Goal: Register for event/course

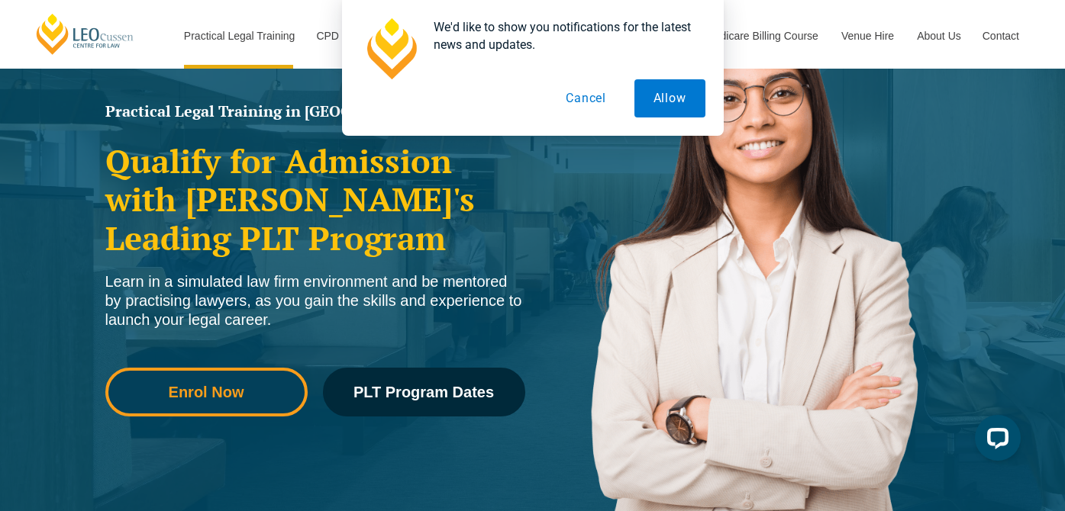
click at [233, 398] on span "Enrol Now" at bounding box center [207, 392] width 76 height 15
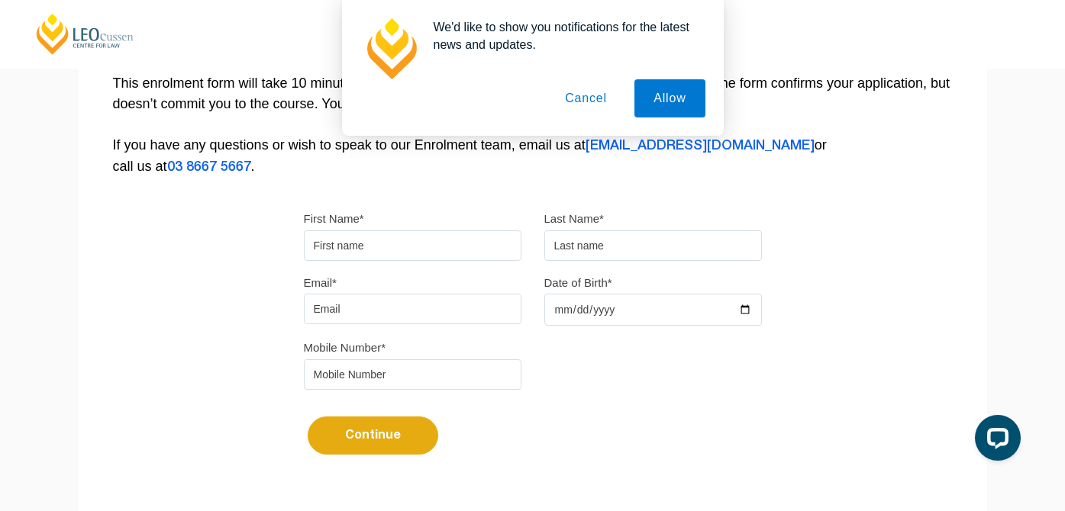
scroll to position [321, 0]
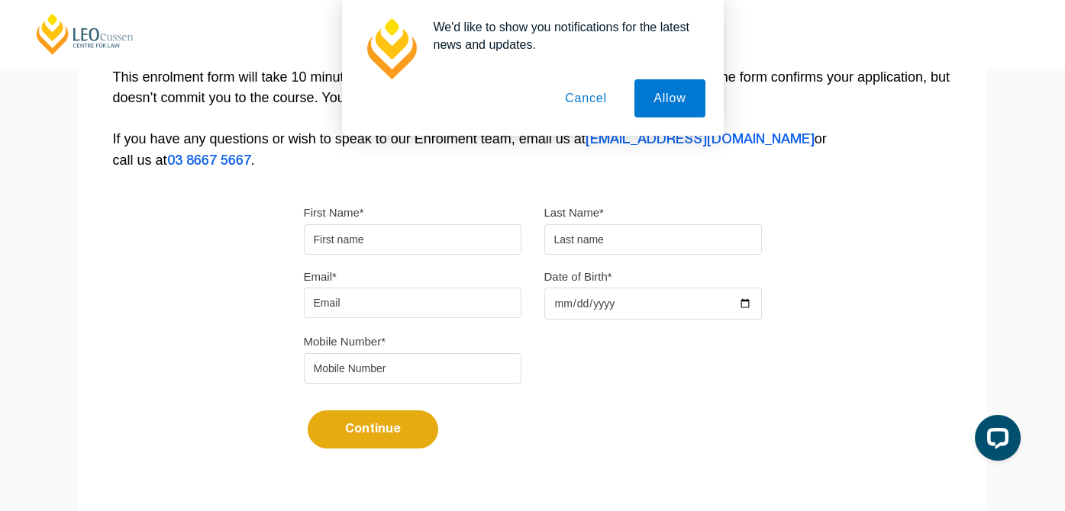
click at [593, 102] on button "Cancel" at bounding box center [586, 98] width 80 height 38
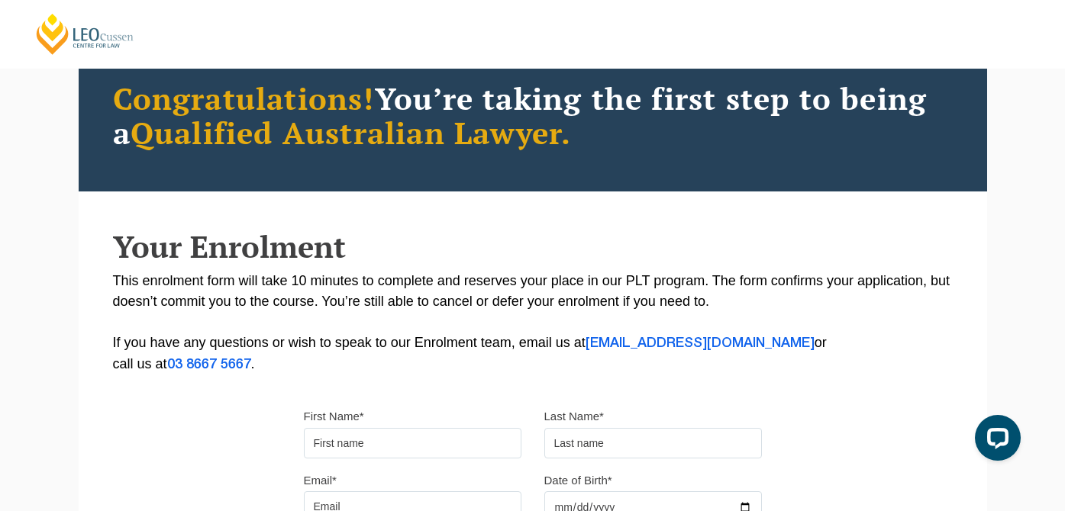
scroll to position [0, 0]
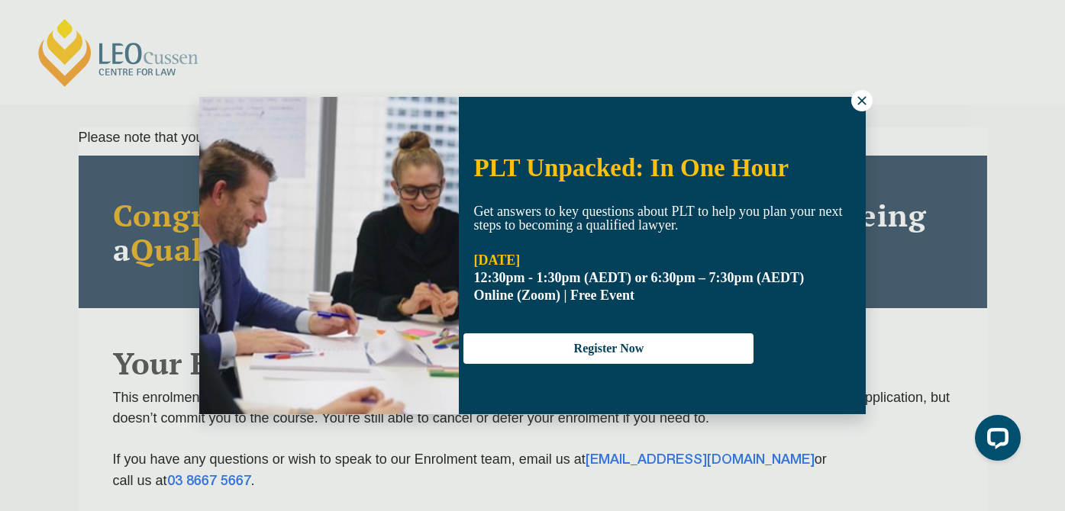
click at [856, 101] on icon at bounding box center [862, 101] width 14 height 14
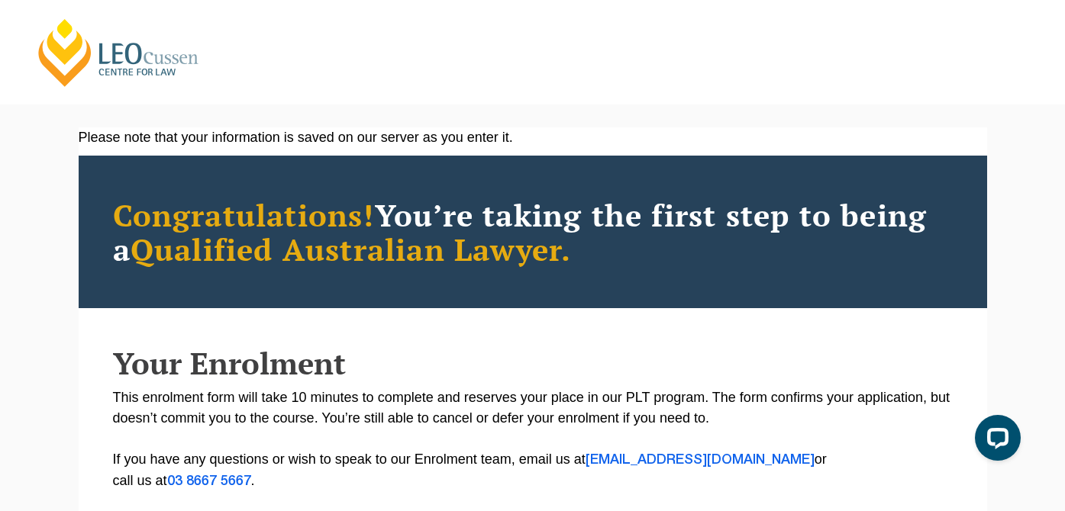
click at [64, 52] on link "[PERSON_NAME] Centre for Law" at bounding box center [118, 53] width 169 height 72
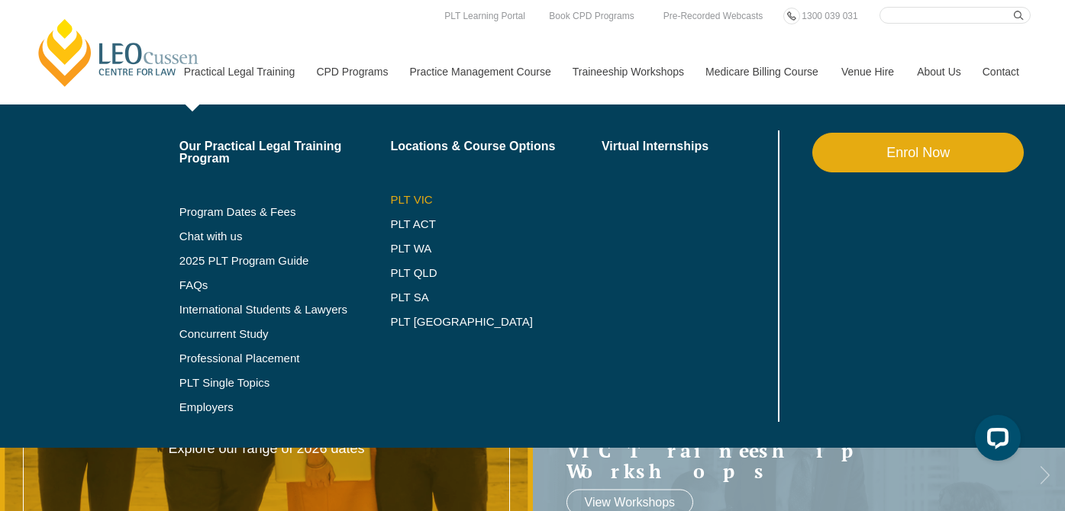
click at [411, 201] on link "PLT VIC" at bounding box center [495, 200] width 211 height 12
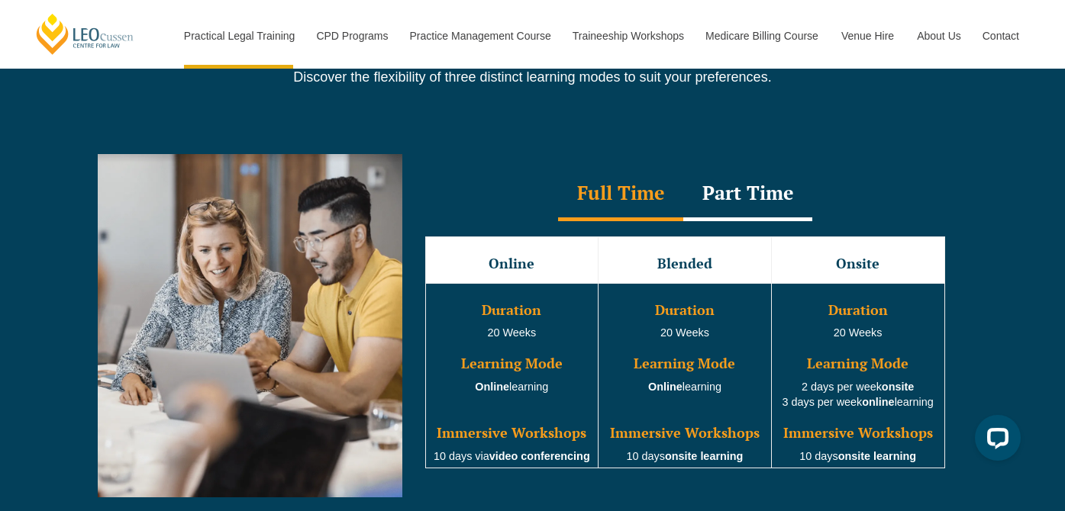
scroll to position [1347, 0]
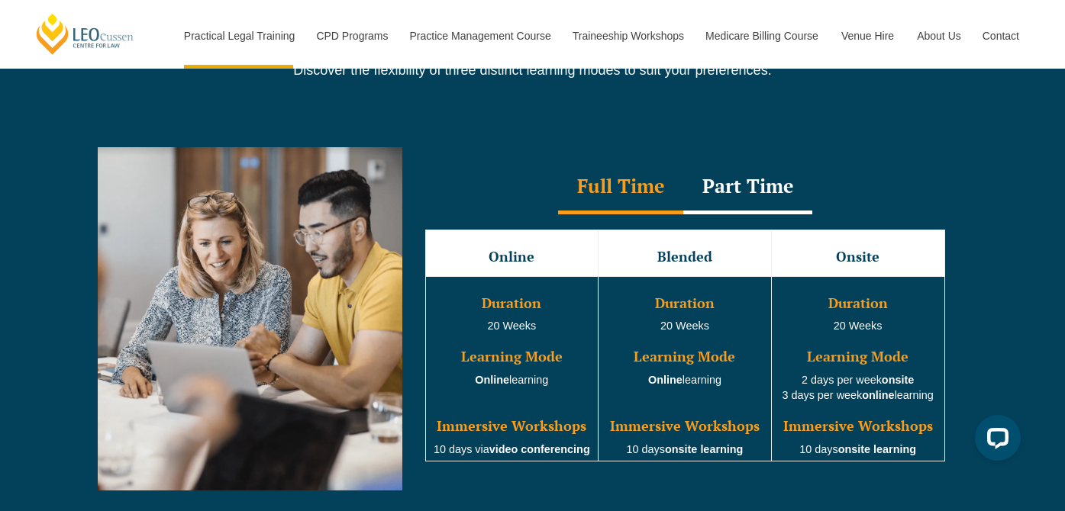
click at [756, 185] on div "Part Time" at bounding box center [747, 187] width 129 height 53
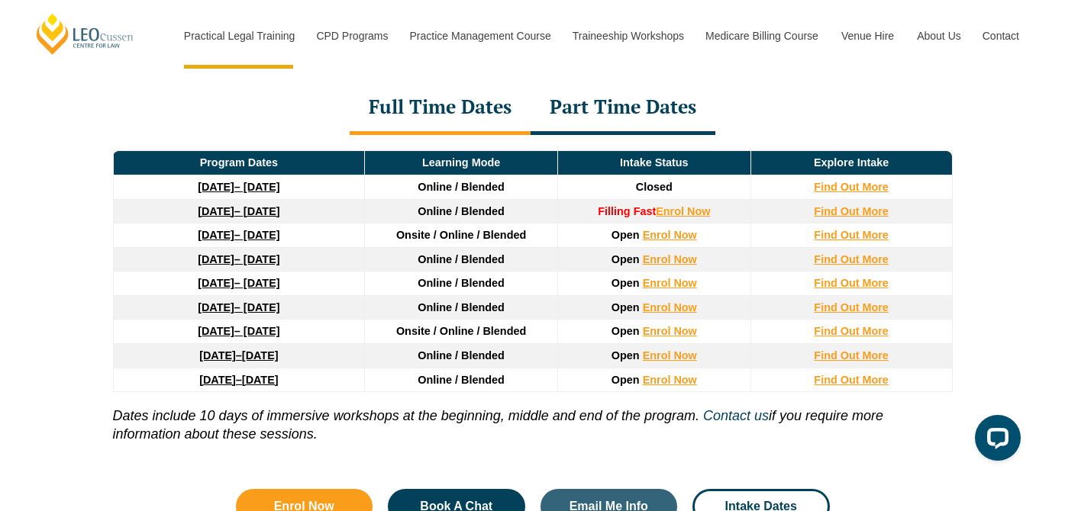
scroll to position [2100, 0]
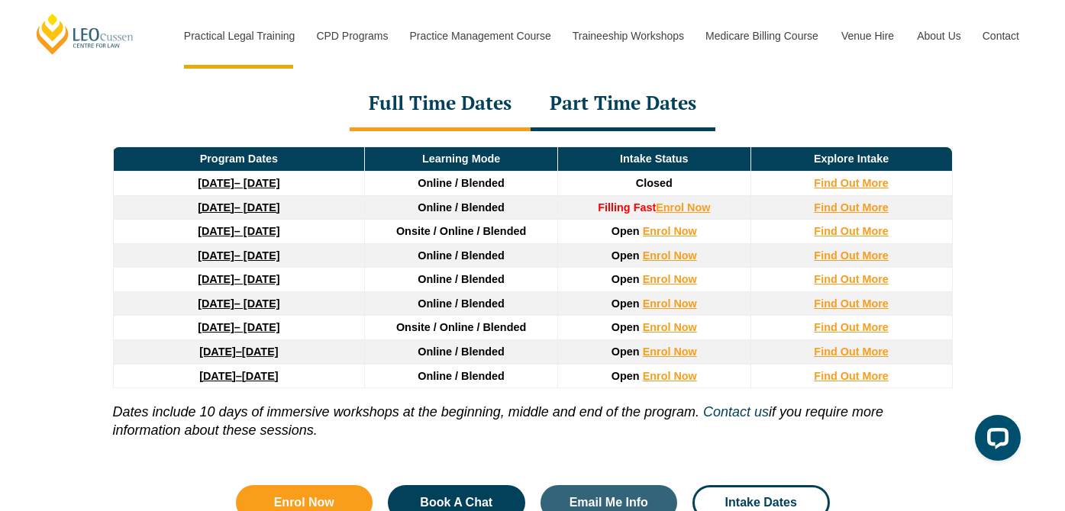
click at [625, 102] on div "Part Time Dates" at bounding box center [622, 104] width 185 height 53
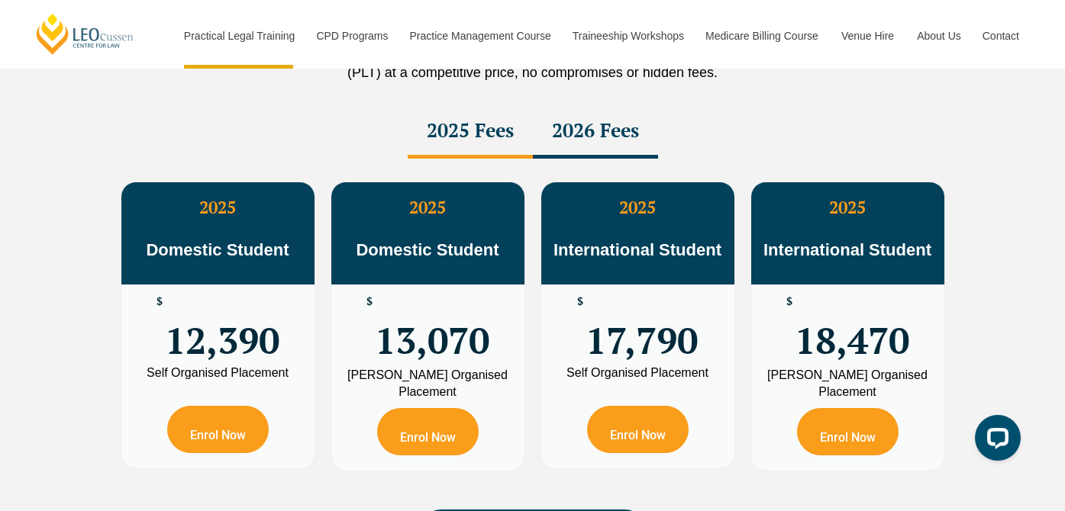
scroll to position [2667, 0]
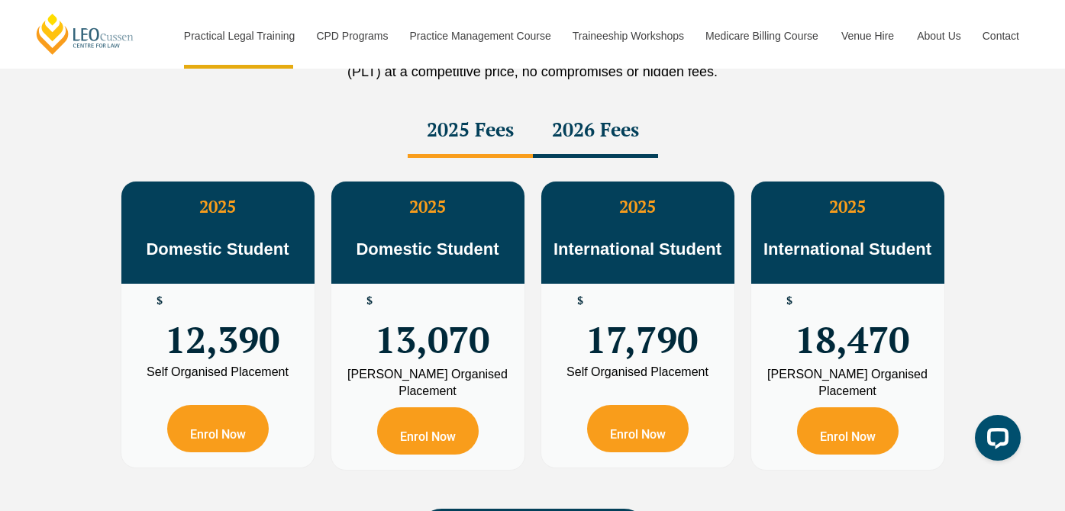
click at [595, 135] on div "2026 Fees" at bounding box center [595, 131] width 125 height 53
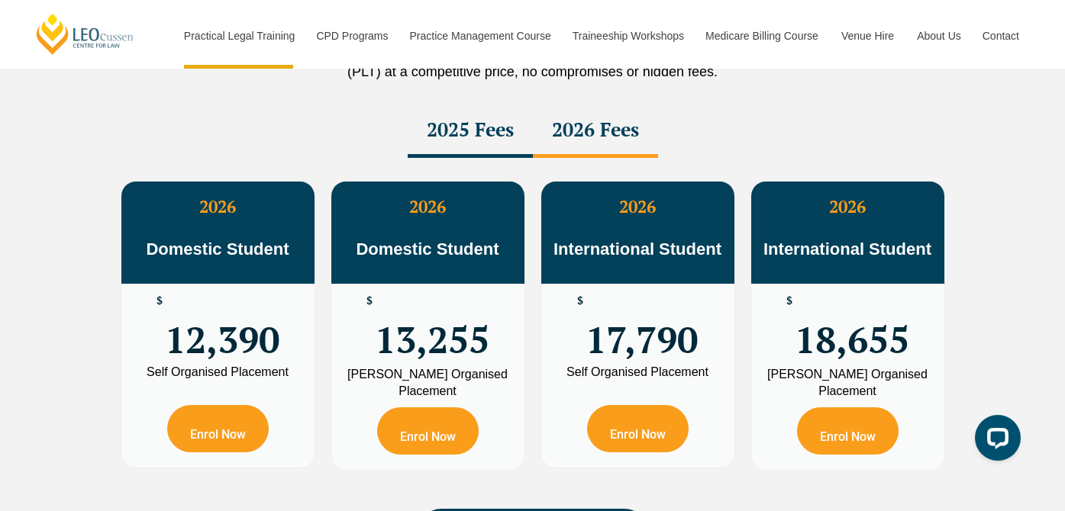
click at [458, 144] on div "2025 Fees" at bounding box center [470, 131] width 125 height 53
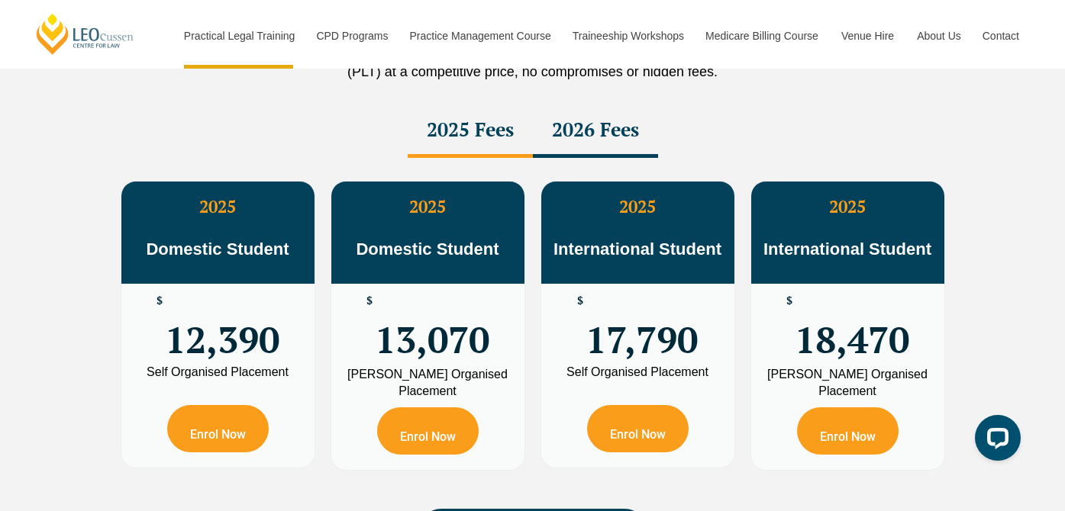
click at [595, 140] on div "2026 Fees" at bounding box center [595, 131] width 125 height 53
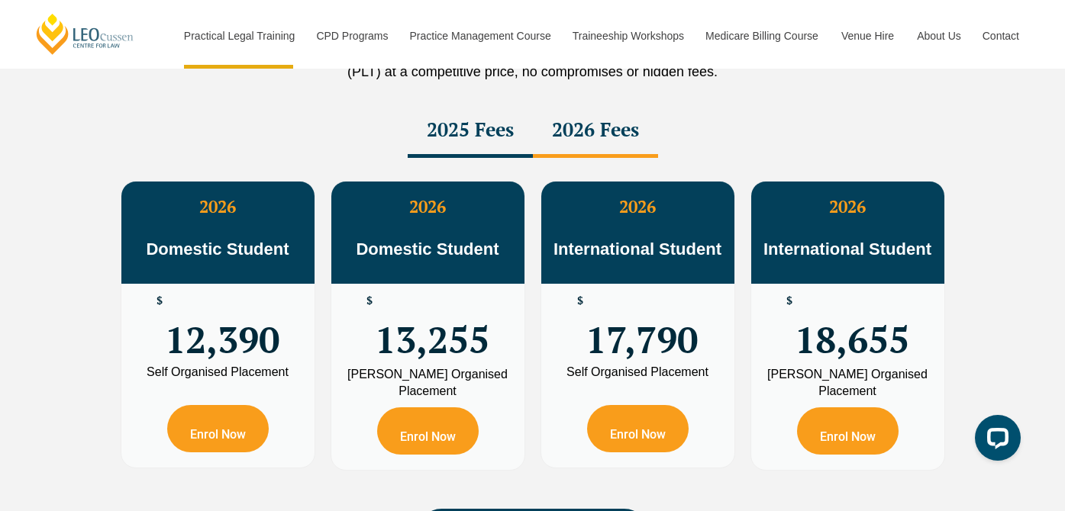
click at [494, 142] on div "2025 Fees" at bounding box center [470, 131] width 125 height 53
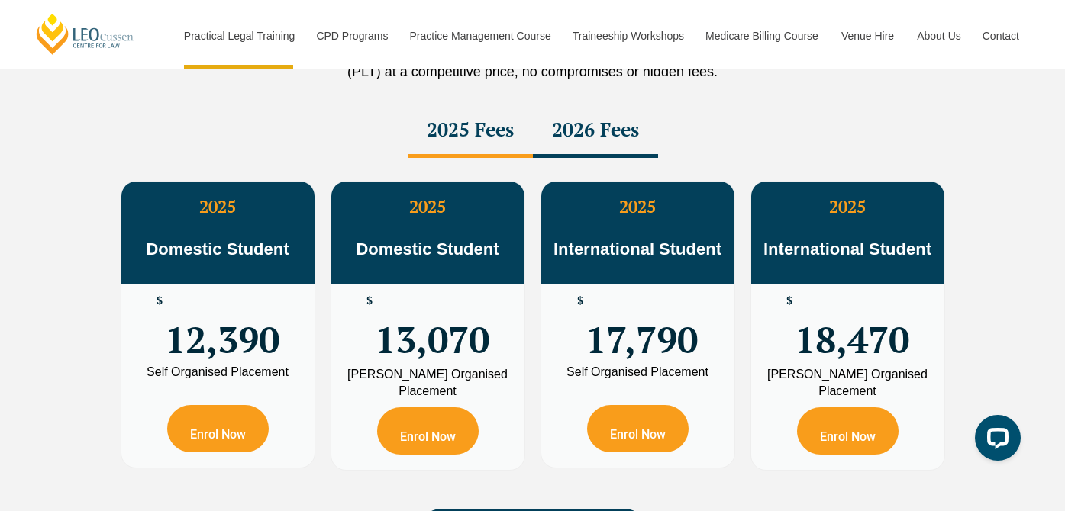
click at [592, 144] on div "2026 Fees" at bounding box center [595, 131] width 125 height 53
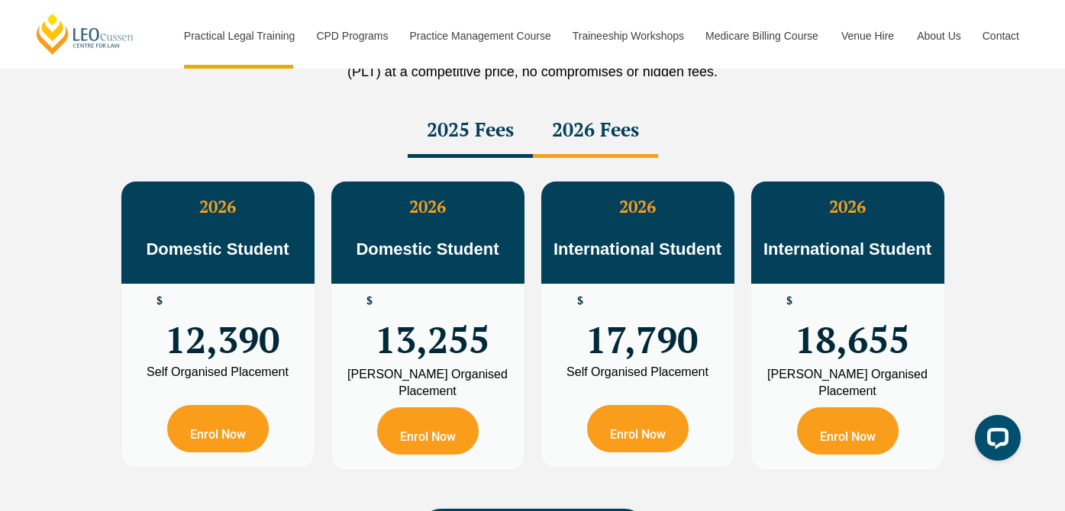
click at [475, 136] on div "2025 Fees" at bounding box center [470, 131] width 125 height 53
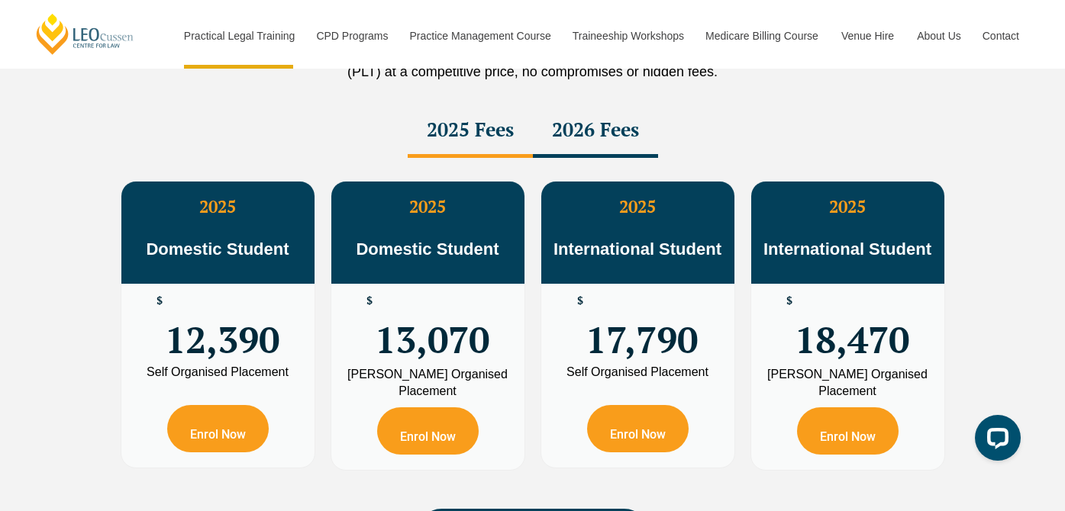
click at [602, 137] on div "2026 Fees" at bounding box center [595, 131] width 125 height 53
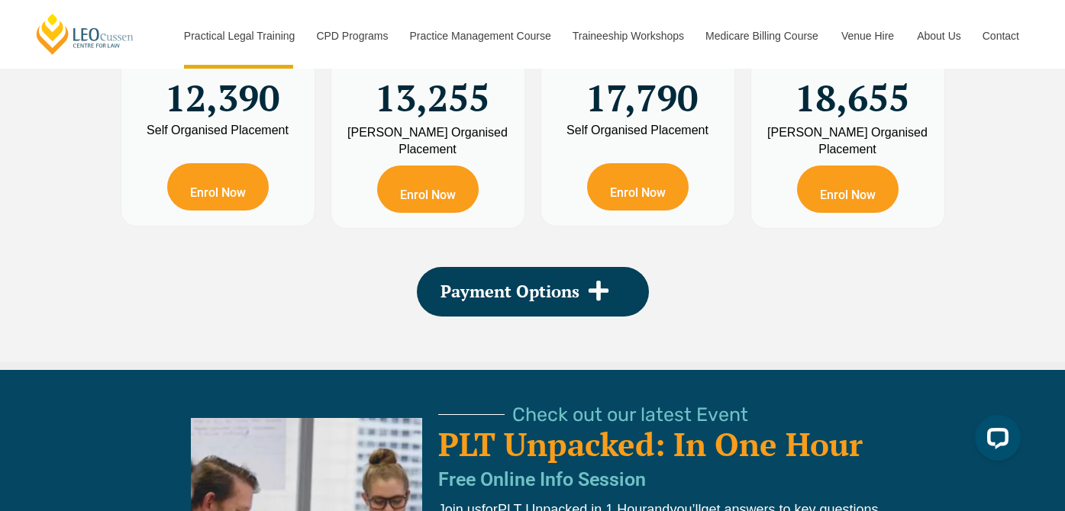
scroll to position [2908, 0]
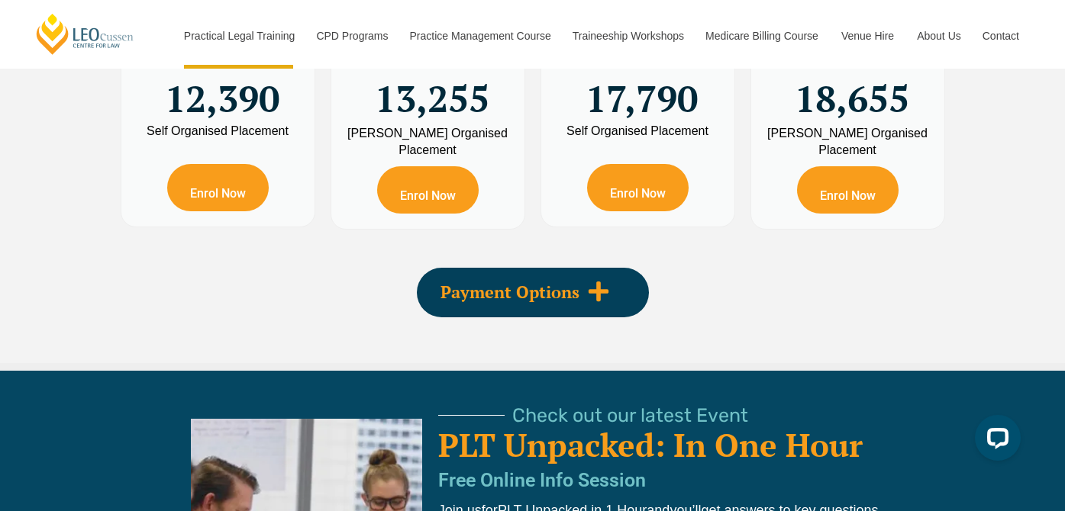
click at [491, 301] on span "Payment Options" at bounding box center [509, 292] width 139 height 17
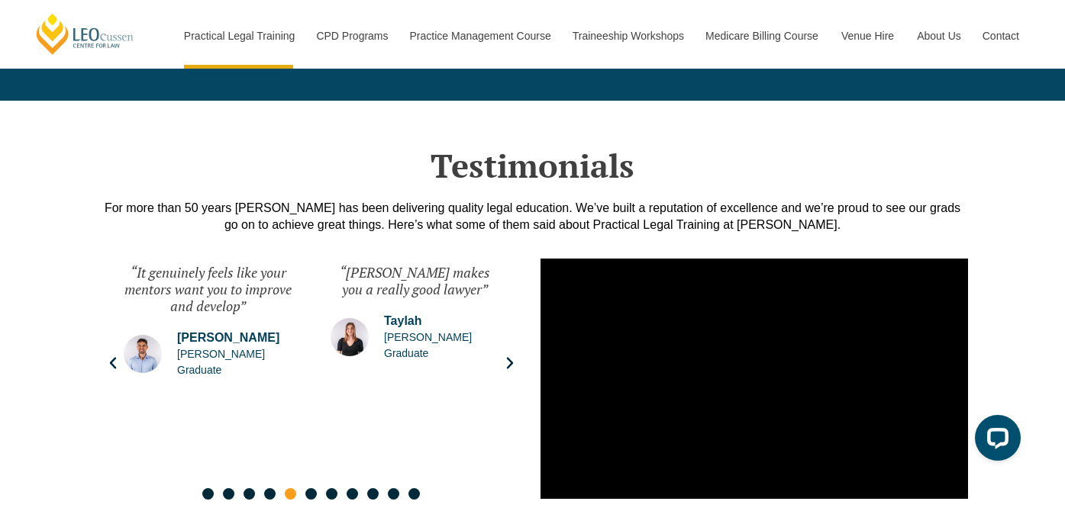
scroll to position [3832, 0]
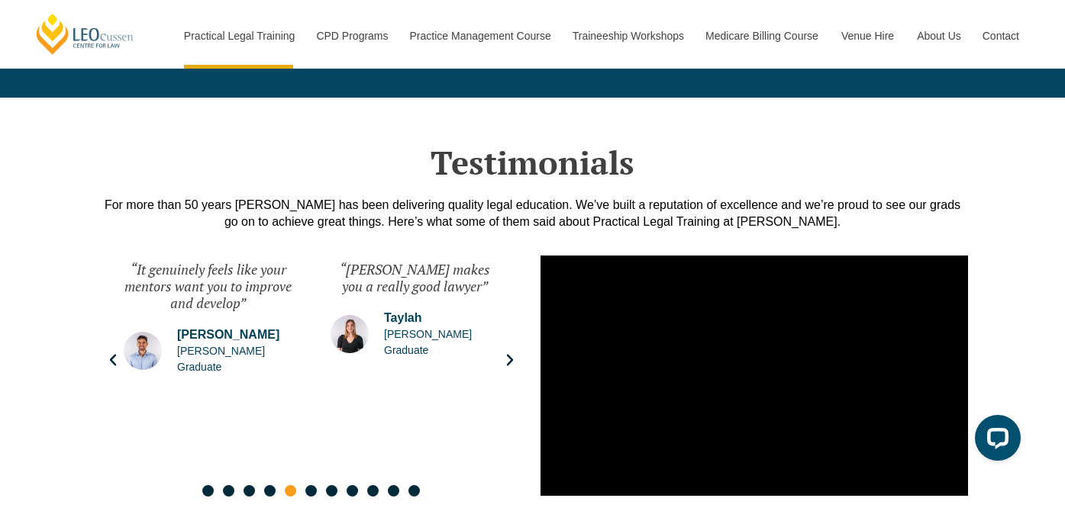
click at [512, 369] on div "“Leo Cussen makes you a really good lawyer” Taylah Leo Cussen Graduate" at bounding box center [414, 360] width 199 height 229
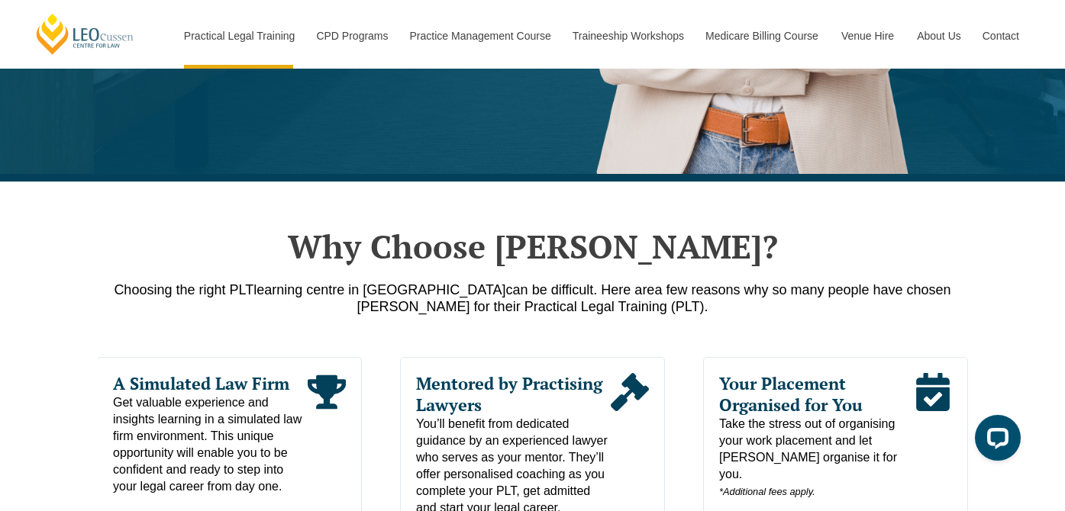
scroll to position [0, 0]
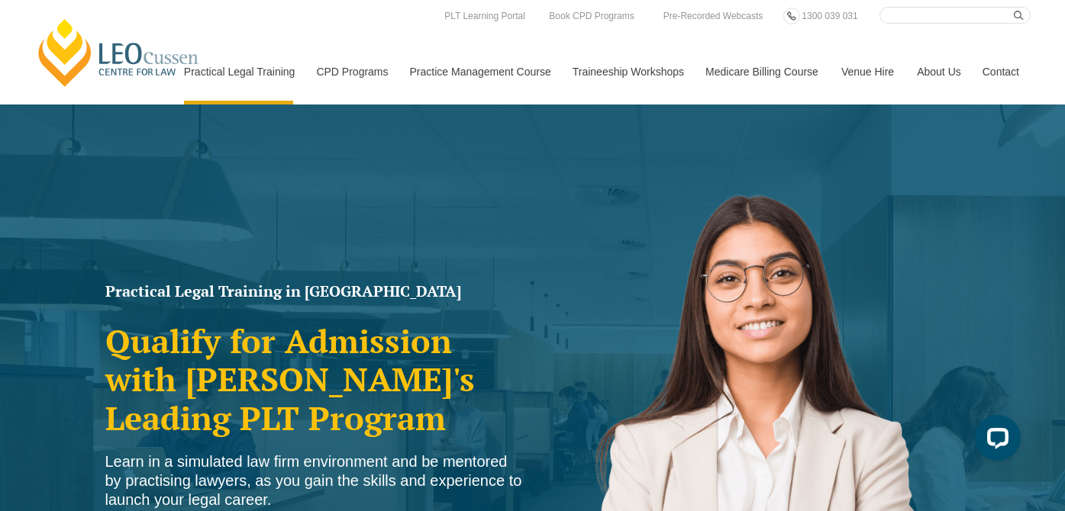
click at [895, 21] on input "Search here" at bounding box center [954, 15] width 151 height 17
type input "swinburne"
click at [1014, 7] on button "submit" at bounding box center [1022, 15] width 17 height 17
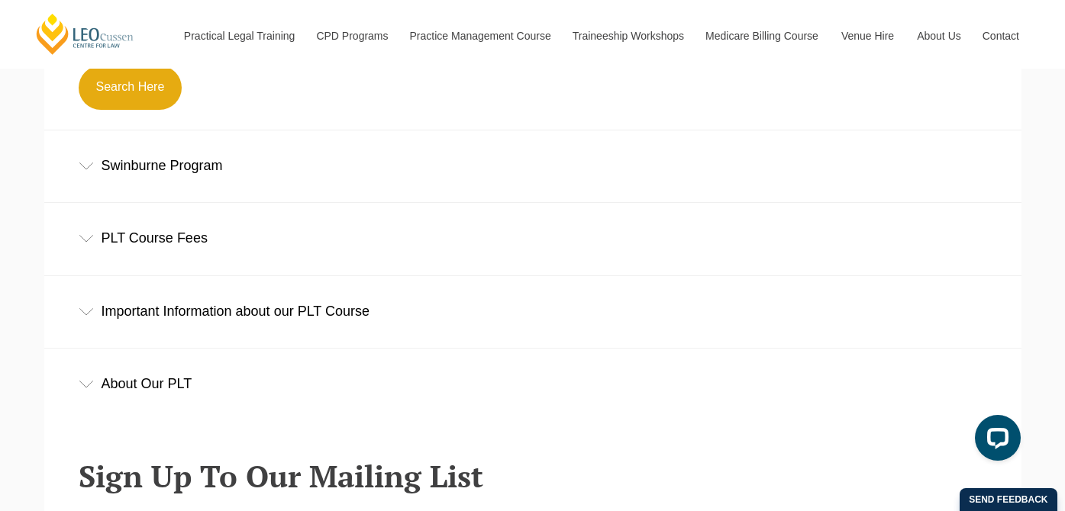
scroll to position [574, 0]
click at [90, 160] on div "Swinburne Program" at bounding box center [532, 165] width 977 height 71
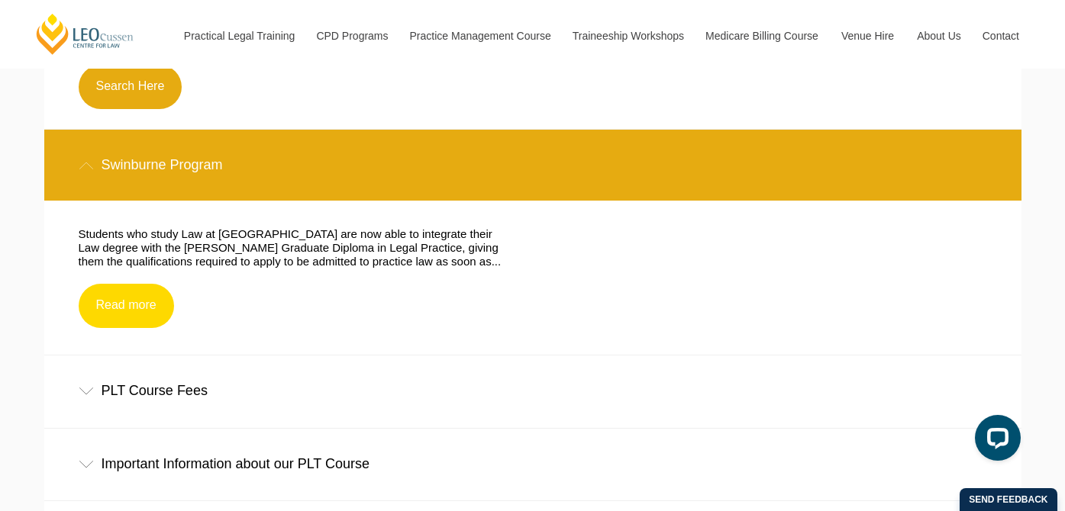
click at [141, 301] on link "Read more" at bounding box center [126, 306] width 95 height 44
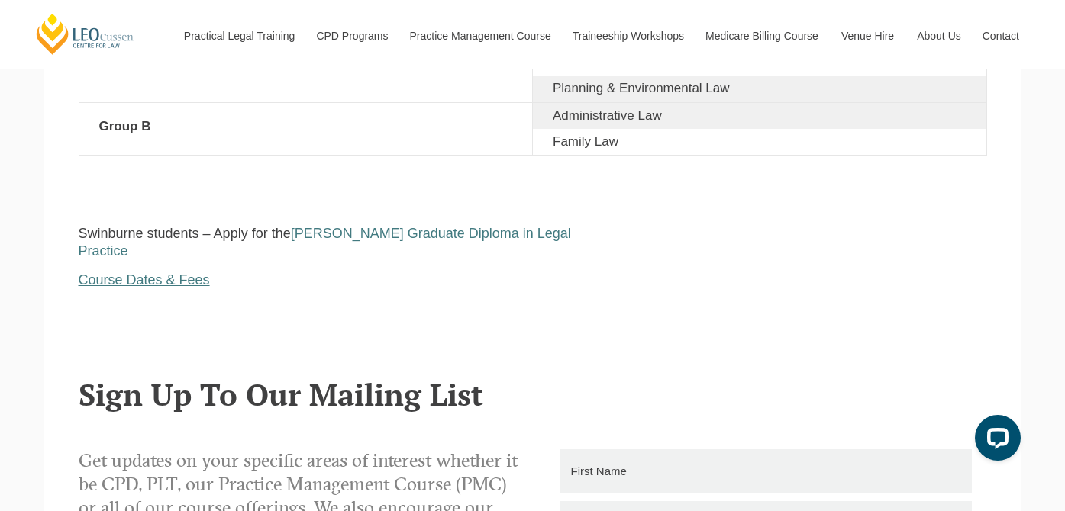
scroll to position [2843, 0]
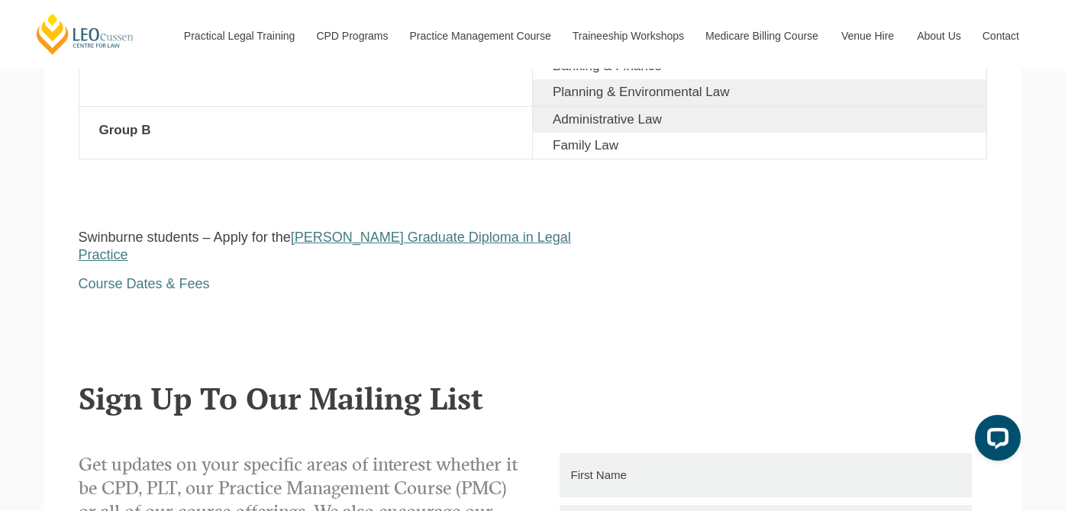
click at [348, 230] on link "Leo Cussen Graduate Diploma in Legal Practice" at bounding box center [325, 246] width 492 height 33
